Goal: Task Accomplishment & Management: Manage account settings

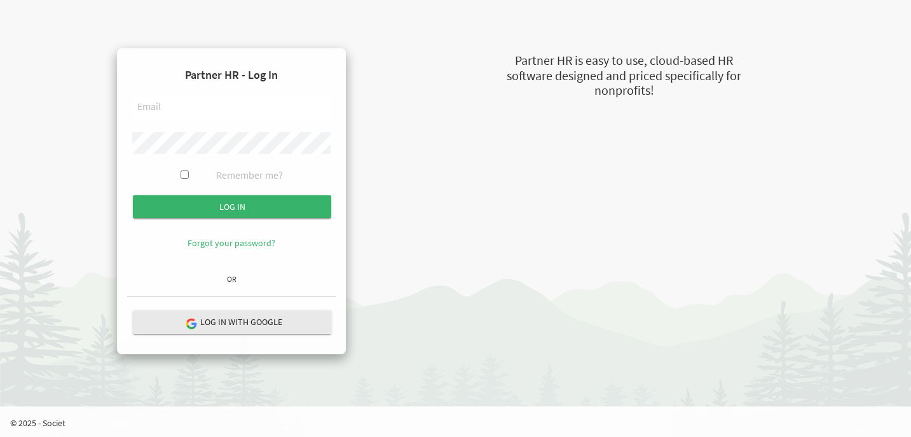
click at [209, 109] on input "text" at bounding box center [231, 108] width 198 height 22
type input "sheeba@newcircles.ca"
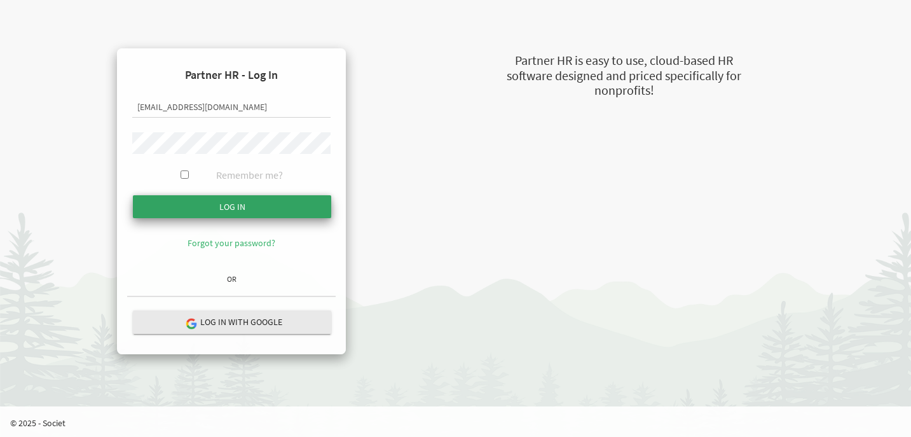
click at [218, 216] on input "submit" at bounding box center [232, 206] width 198 height 23
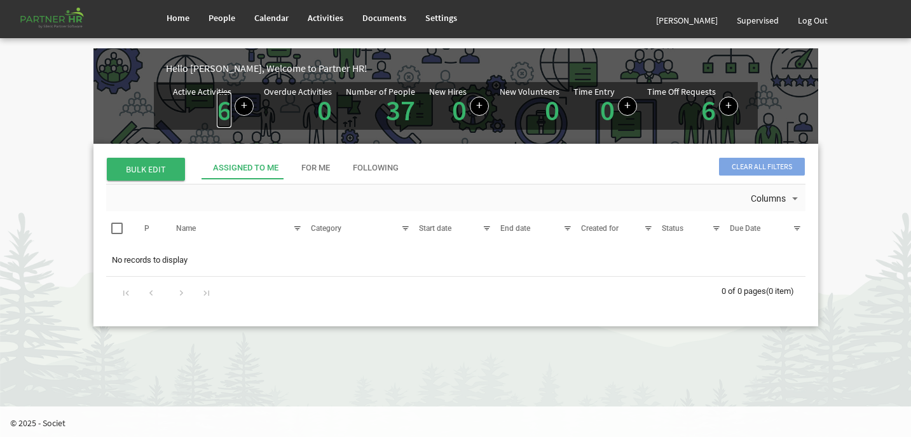
click at [221, 117] on link "6" at bounding box center [224, 110] width 15 height 36
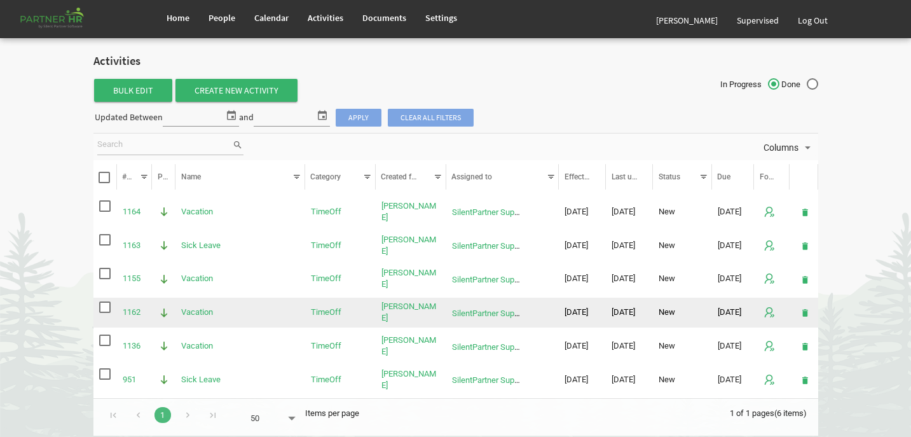
scroll to position [43, 0]
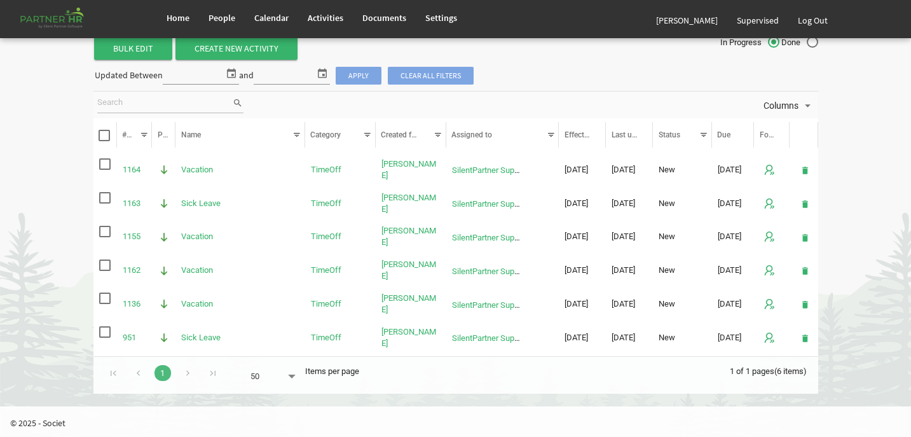
click at [186, 372] on div "Go to next page" at bounding box center [187, 372] width 17 height 18
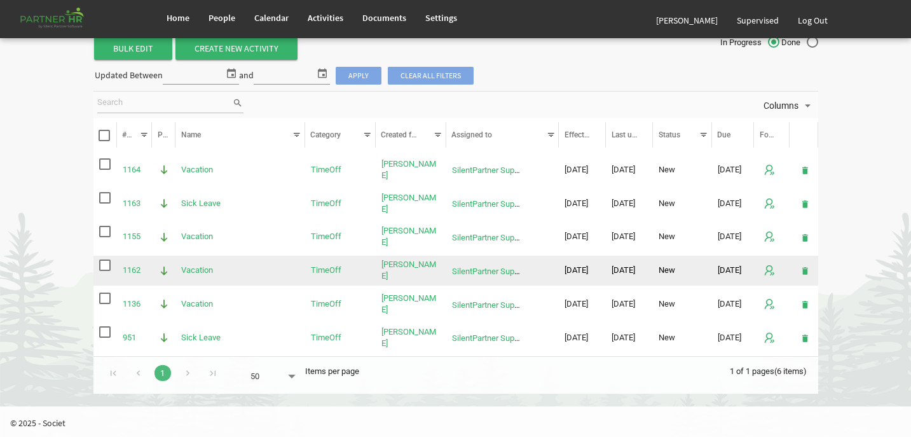
scroll to position [0, 0]
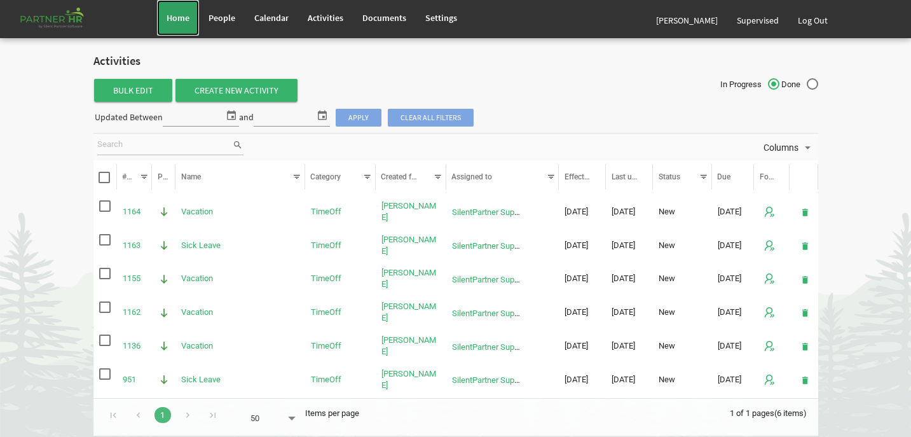
click at [171, 20] on span "Home" at bounding box center [178, 17] width 23 height 11
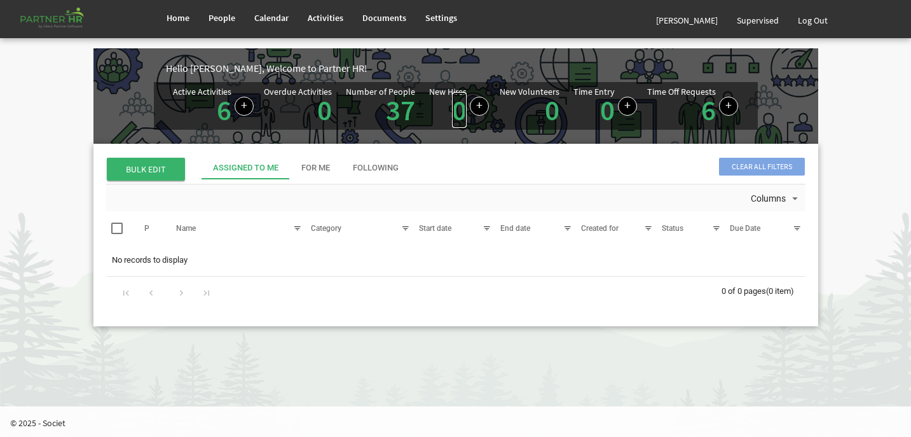
click at [460, 113] on link "0" at bounding box center [459, 110] width 15 height 36
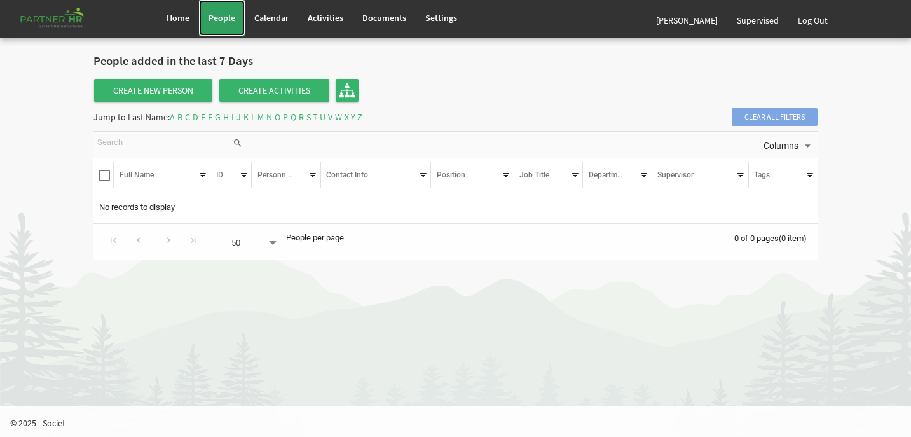
click at [236, 13] on link "People" at bounding box center [222, 18] width 46 height 36
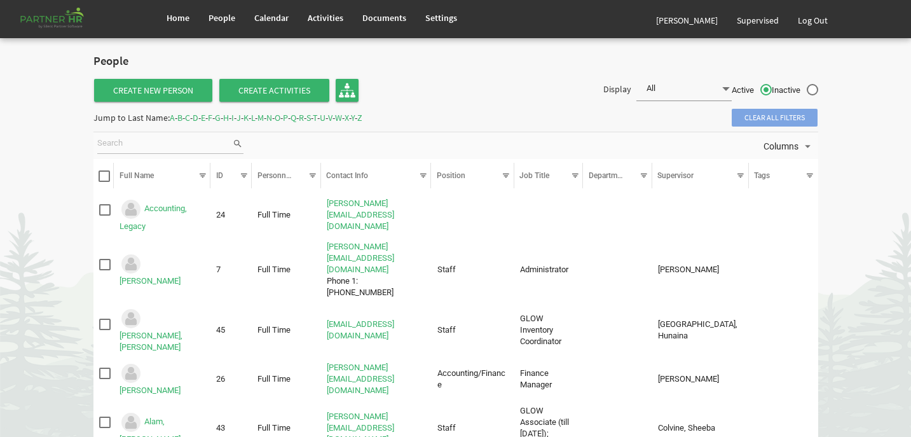
click at [141, 142] on input "search" at bounding box center [164, 143] width 135 height 19
type input "[PERSON_NAME]"
click at [238, 144] on span "search" at bounding box center [237, 144] width 11 height 14
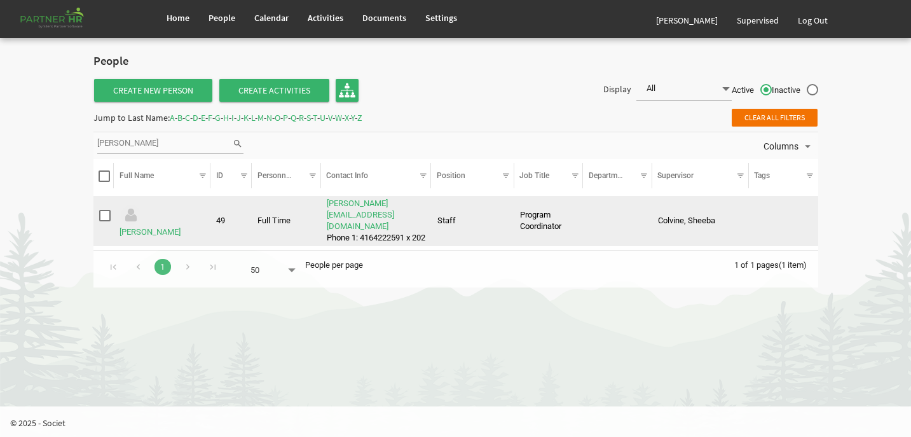
click at [155, 222] on td "[PERSON_NAME]" at bounding box center [162, 221] width 97 height 51
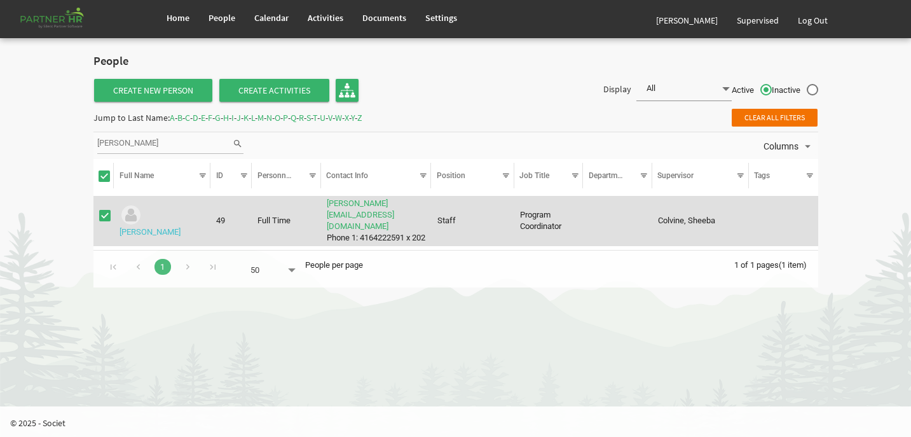
click at [162, 227] on link "[PERSON_NAME]" at bounding box center [150, 232] width 61 height 10
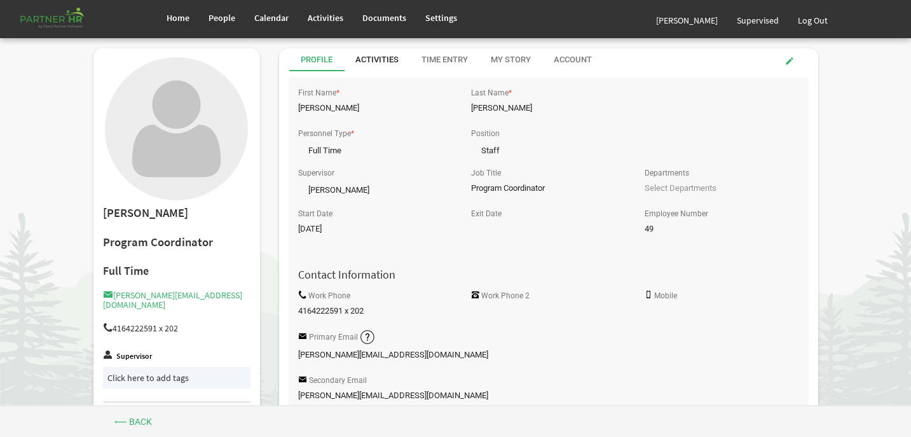
click at [388, 55] on div "Activities" at bounding box center [376, 60] width 43 height 12
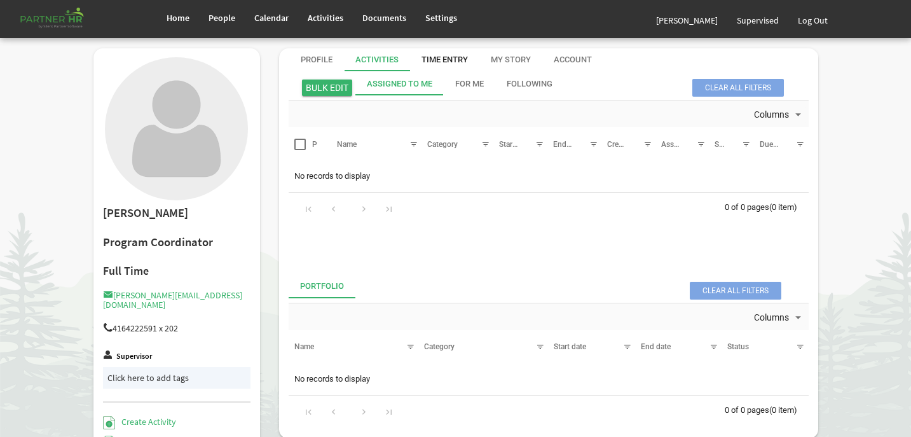
click at [444, 57] on div "Time Entry" at bounding box center [445, 60] width 46 height 12
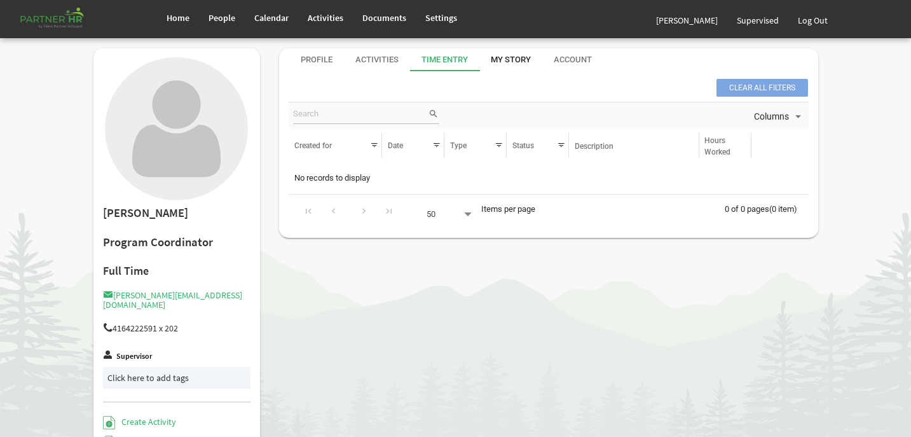
click at [500, 57] on div "My Story" at bounding box center [511, 60] width 40 height 12
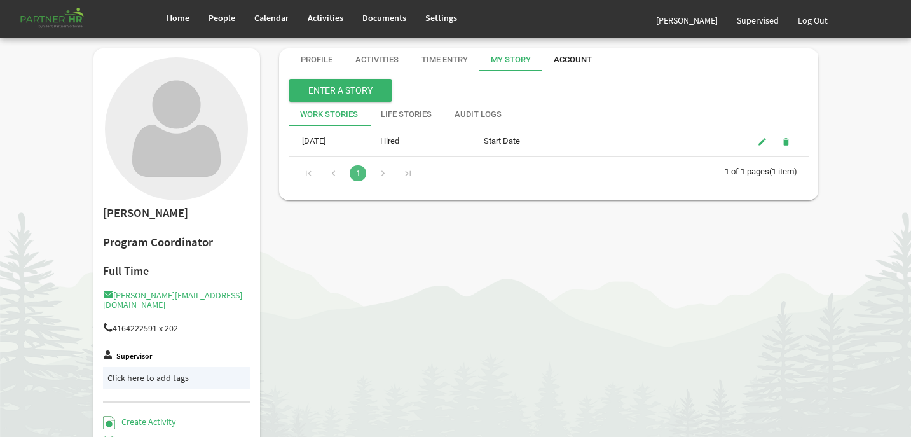
click at [589, 58] on div "Account" at bounding box center [573, 60] width 38 height 12
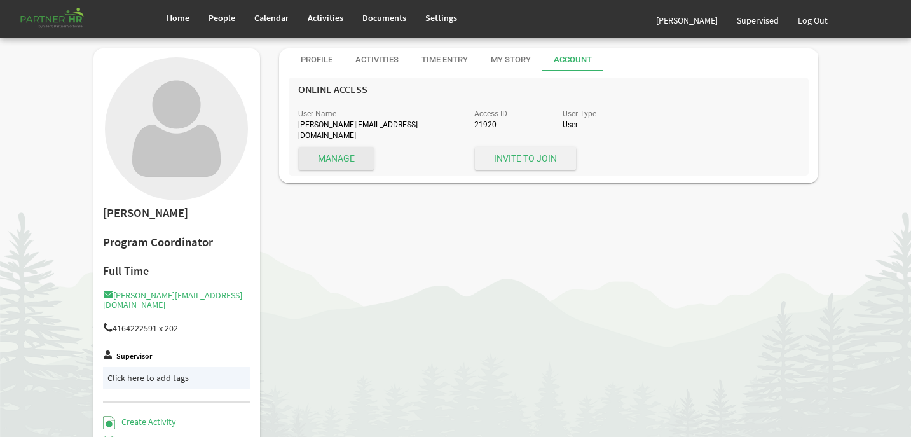
click at [546, 147] on span "Invite to Join" at bounding box center [525, 158] width 101 height 23
click at [500, 148] on span "Invite to Join" at bounding box center [525, 158] width 101 height 23
click at [341, 152] on span "Manage" at bounding box center [336, 158] width 75 height 23
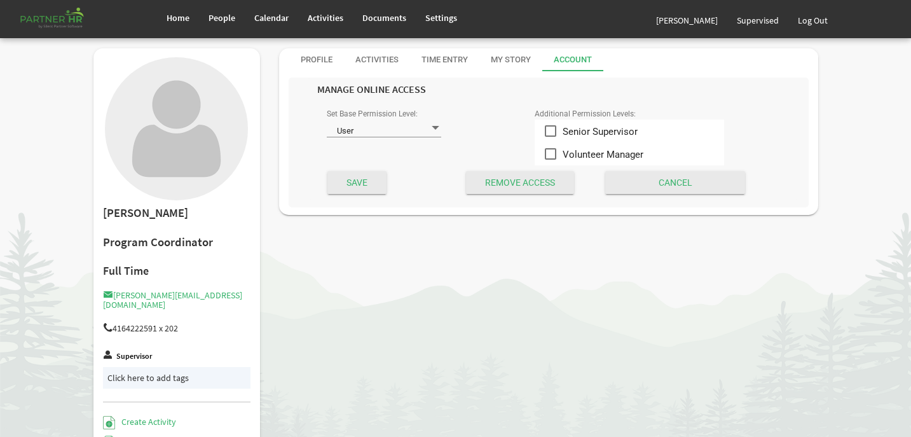
click at [437, 127] on span at bounding box center [435, 128] width 11 height 12
click at [375, 155] on li "User" at bounding box center [384, 149] width 114 height 23
click at [369, 179] on input "Save" at bounding box center [356, 182] width 59 height 23
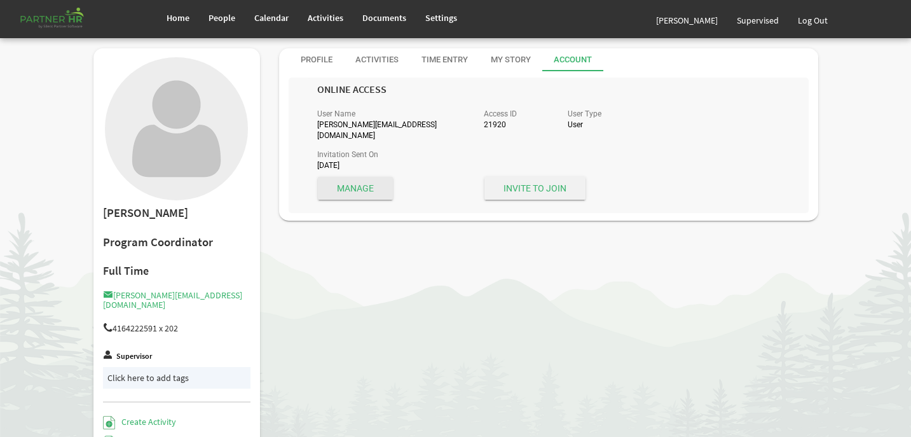
click at [523, 177] on span "Invite to Join" at bounding box center [535, 188] width 101 height 23
